Goal: Task Accomplishment & Management: Use online tool/utility

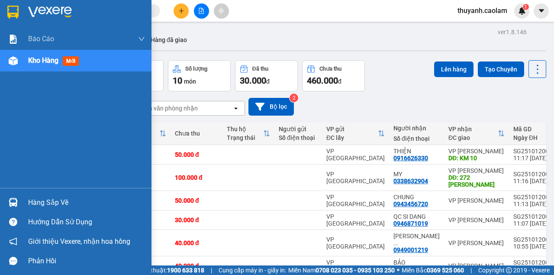
click at [10, 15] on img at bounding box center [12, 12] width 11 height 13
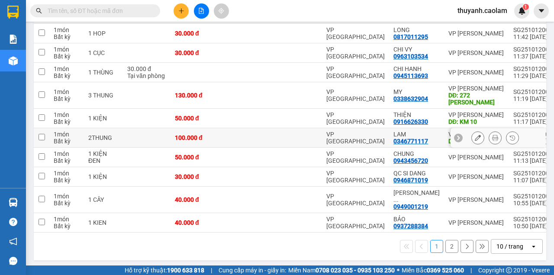
scroll to position [6, 0]
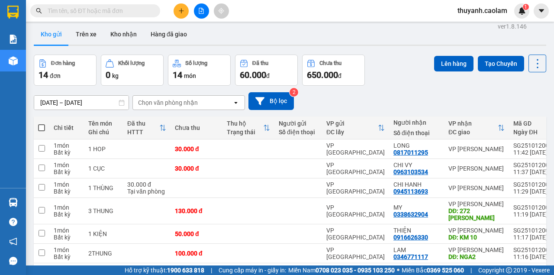
click at [37, 127] on th at bounding box center [42, 127] width 16 height 23
click at [39, 129] on span at bounding box center [41, 127] width 7 height 7
click at [42, 123] on input "checkbox" at bounding box center [42, 123] width 0 height 0
checkbox input "true"
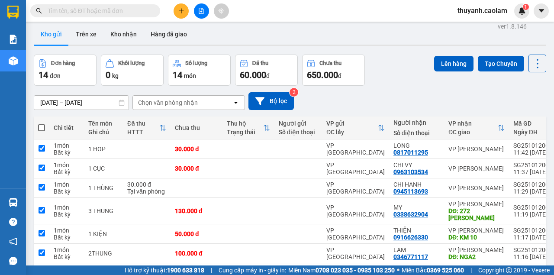
checkbox input "true"
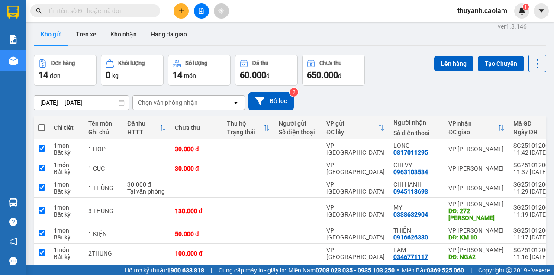
checkbox input "true"
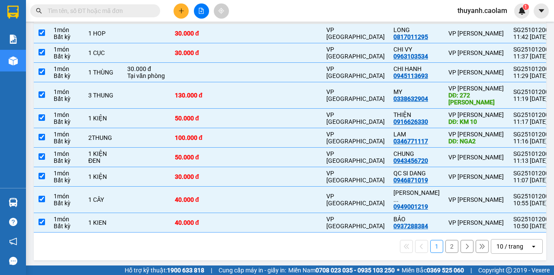
scroll to position [0, 0]
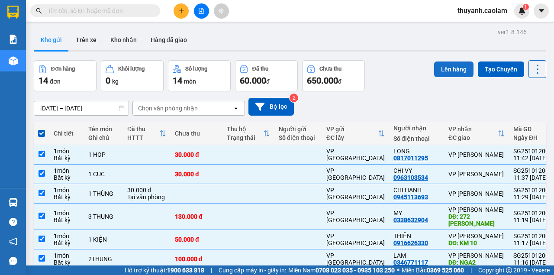
click at [457, 67] on button "Lên hàng" at bounding box center [453, 69] width 39 height 16
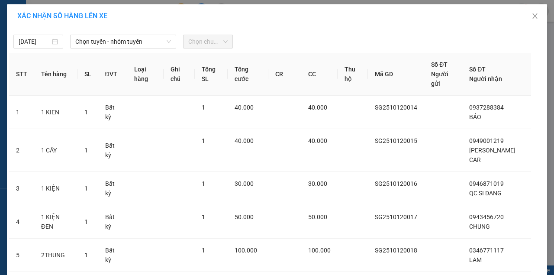
click at [104, 51] on div "[DATE] Chọn tuyến - nhóm tuyến Chọn chuyến STT Tên hàng SL ĐVT Loại hàng Ghi ch…" at bounding box center [277, 259] width 540 height 463
click at [141, 39] on span "Chọn tuyến - nhóm tuyến" at bounding box center [123, 41] width 96 height 13
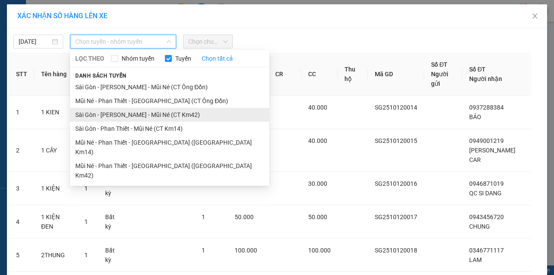
click at [185, 115] on li "Sài Gòn - [PERSON_NAME] - Mũi Né (CT Km42)" at bounding box center [169, 115] width 199 height 14
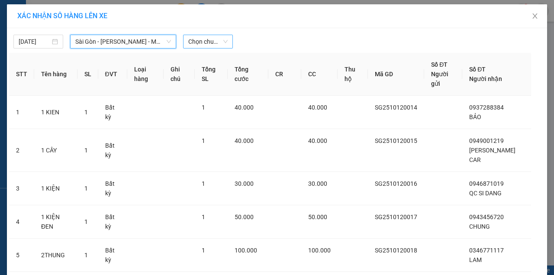
click at [209, 42] on span "Chọn chuyến" at bounding box center [207, 41] width 39 height 13
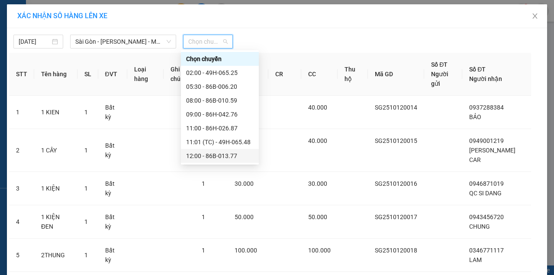
click at [223, 154] on div "12:00 - 86B-013.77" at bounding box center [219, 156] width 67 height 10
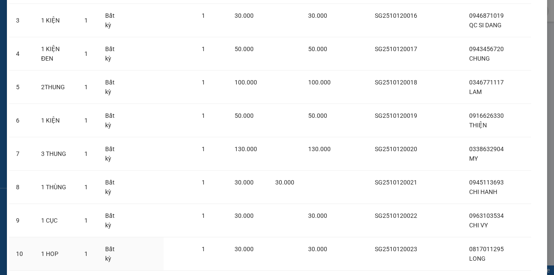
scroll to position [230, 0]
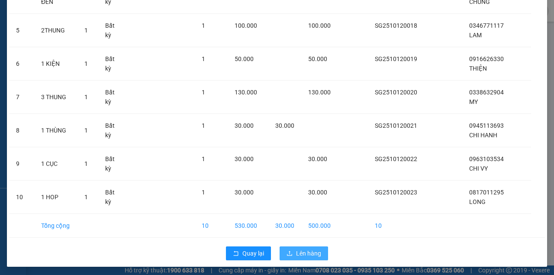
click at [297, 253] on span "Lên hàng" at bounding box center [308, 253] width 25 height 10
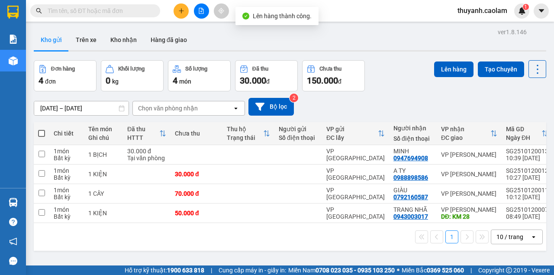
click at [47, 133] on th at bounding box center [42, 133] width 16 height 23
click at [44, 133] on span at bounding box center [41, 133] width 7 height 7
click at [42, 129] on input "checkbox" at bounding box center [42, 129] width 0 height 0
checkbox input "true"
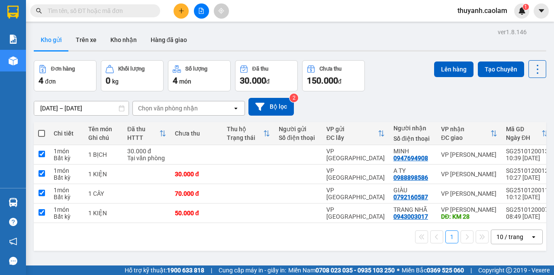
checkbox input "true"
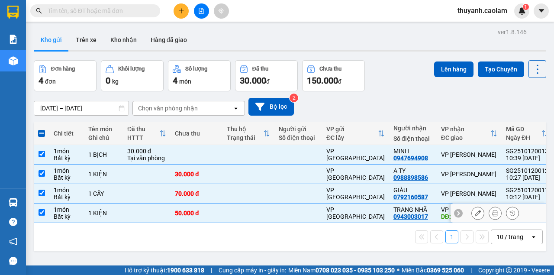
click at [42, 212] on input "checkbox" at bounding box center [42, 212] width 6 height 6
checkbox input "false"
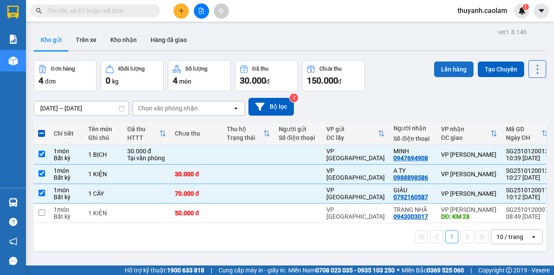
click at [450, 67] on button "Lên hàng" at bounding box center [453, 69] width 39 height 16
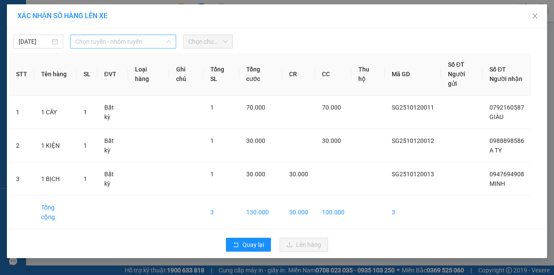
click at [118, 41] on span "Chọn tuyến - nhóm tuyến" at bounding box center [123, 41] width 96 height 13
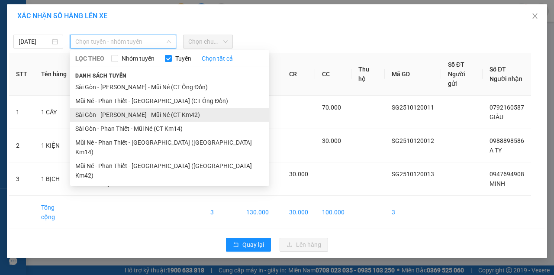
click at [186, 117] on li "Sài Gòn - [PERSON_NAME] - Mũi Né (CT Km42)" at bounding box center [169, 115] width 199 height 14
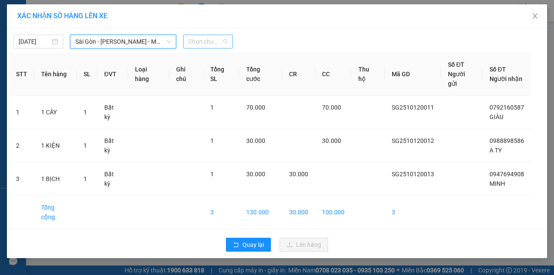
click at [193, 44] on span "Chọn chuyến" at bounding box center [207, 41] width 39 height 13
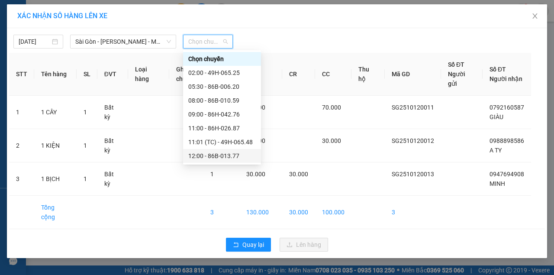
click at [222, 157] on div "12:00 - 86B-013.77" at bounding box center [221, 156] width 67 height 10
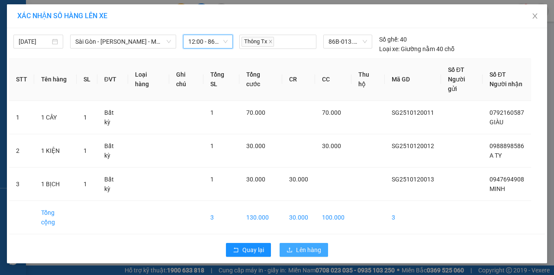
click at [302, 245] on span "Lên hàng" at bounding box center [308, 250] width 25 height 10
